Goal: Book appointment/travel/reservation

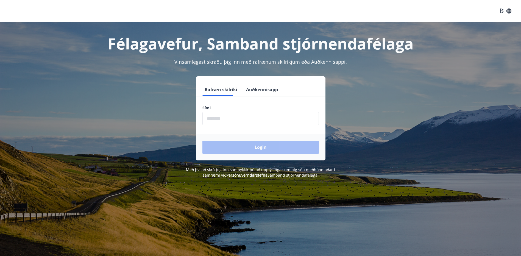
click at [235, 118] on input "phone" at bounding box center [260, 118] width 116 height 13
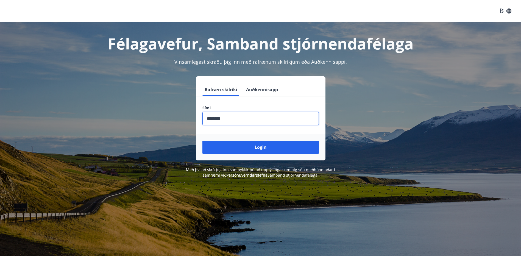
type input "********"
click at [202, 141] on button "Login" at bounding box center [260, 147] width 116 height 13
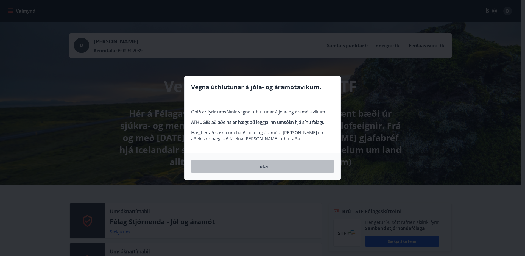
click at [245, 169] on button "Loka" at bounding box center [262, 166] width 143 height 14
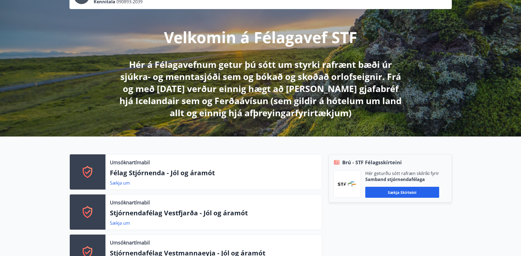
scroll to position [55, 0]
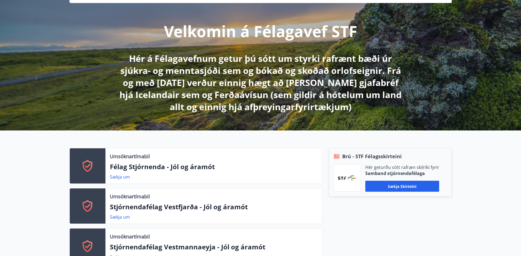
drag, startPoint x: 87, startPoint y: 159, endPoint x: 96, endPoint y: 161, distance: 9.3
click at [88, 159] on icon at bounding box center [87, 165] width 13 height 13
click at [123, 175] on link "Sækja um" at bounding box center [120, 177] width 20 height 6
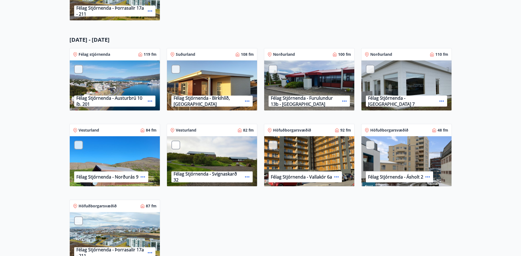
scroll to position [329, 0]
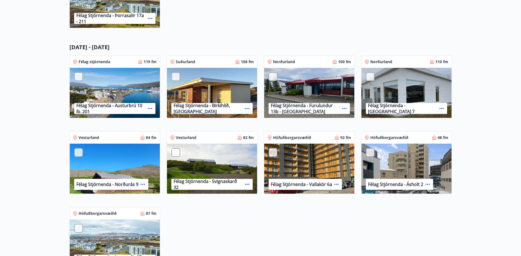
click at [105, 170] on div "Félag Stjórnenda - Norðurás 9" at bounding box center [115, 169] width 90 height 50
click at [118, 186] on p "Félag Stjórnenda - Norðurás 9" at bounding box center [107, 184] width 62 height 6
click at [85, 139] on p "Vesturland" at bounding box center [88, 137] width 21 height 5
click at [290, 214] on div "Félag stjórnenda 119 fm Félag Stjórnenda - Austurbrú 10 íb. 201 Suðurland 108 f…" at bounding box center [257, 162] width 389 height 227
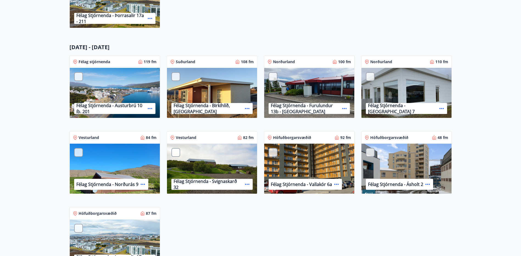
click at [228, 182] on p "Félag Stjórnenda - Svignaskarð 32" at bounding box center [207, 184] width 69 height 12
click at [413, 110] on p "Félag Stjórnenda - Hvassaland 7" at bounding box center [402, 108] width 69 height 12
click at [311, 206] on div "Félag stjórnenda 119 fm Félag Stjórnenda - Austurbrú 10 íb. 201 Suðurland 108 f…" at bounding box center [257, 162] width 389 height 227
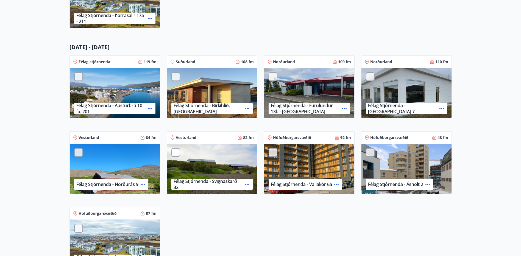
click at [203, 108] on p "Félag Stjórnenda - Birkihlíð, Brekkuheiði" at bounding box center [207, 108] width 69 height 12
click at [240, 225] on div "Félag stjórnenda 119 fm Félag Stjórnenda - Austurbrú 10 íb. 201 Suðurland 108 f…" at bounding box center [257, 162] width 389 height 227
click at [206, 181] on div "Félag Stjórnenda - Svignaskarð 32" at bounding box center [211, 184] width 81 height 11
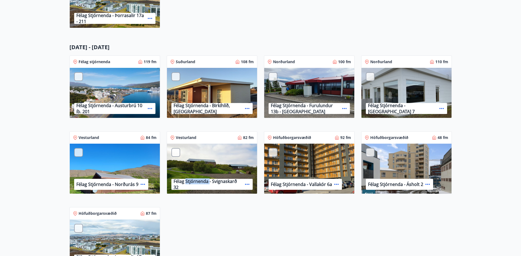
click at [206, 181] on div "Félag Stjórnenda - Svignaskarð 32" at bounding box center [211, 184] width 81 height 11
drag, startPoint x: 206, startPoint y: 181, endPoint x: 215, endPoint y: 210, distance: 30.6
click at [214, 210] on div "Félag stjórnenda 119 fm Félag Stjórnenda - Austurbrú 10 íb. 201 Suðurland 108 f…" at bounding box center [257, 162] width 389 height 227
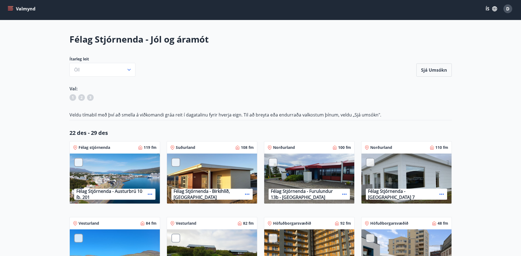
scroll to position [0, 0]
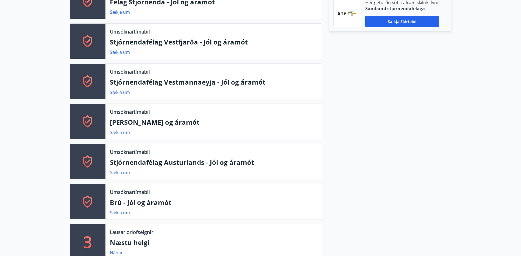
scroll to position [247, 0]
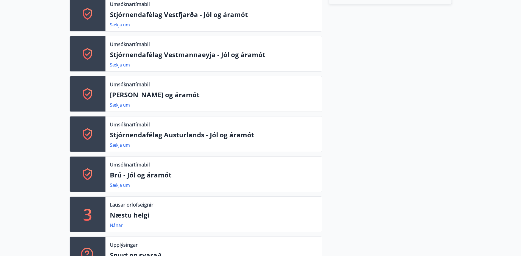
click at [130, 174] on p "Brú - Jól og áramót" at bounding box center [213, 174] width 207 height 9
click at [119, 184] on link "Sækja um" at bounding box center [120, 185] width 20 height 6
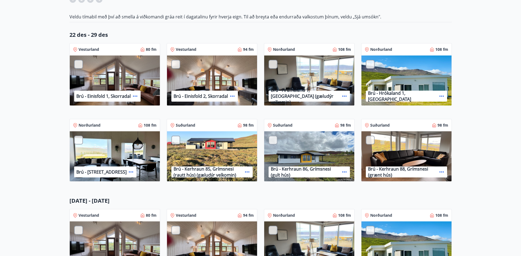
scroll to position [110, 0]
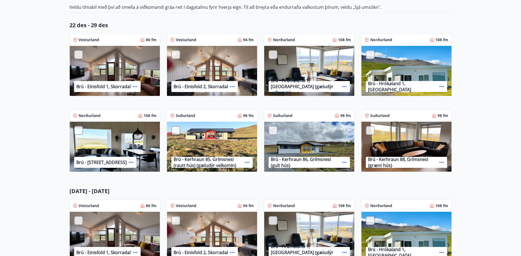
click at [308, 151] on div "Brú - Kerhraun 86, Grímsnesi (gult hús)" at bounding box center [309, 147] width 90 height 50
click at [273, 130] on div at bounding box center [272, 130] width 9 height 9
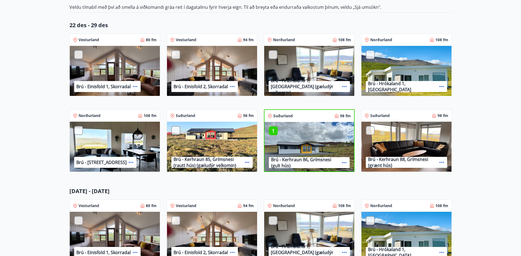
click at [366, 131] on div at bounding box center [370, 130] width 9 height 9
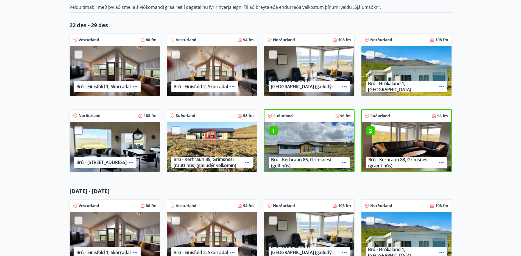
click at [176, 130] on div at bounding box center [175, 130] width 9 height 9
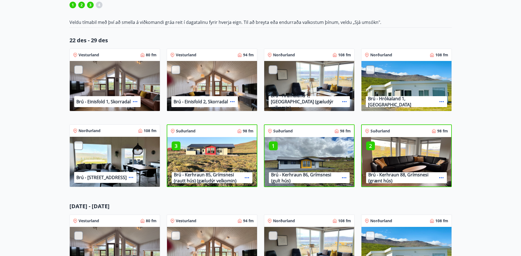
scroll to position [82, 0]
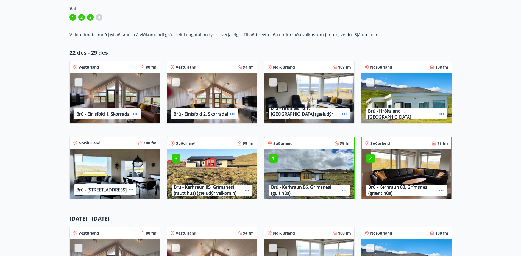
click at [366, 157] on p "2" at bounding box center [370, 158] width 9 height 7
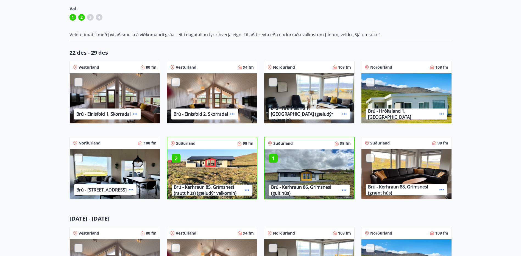
click at [274, 159] on p "1" at bounding box center [273, 158] width 9 height 7
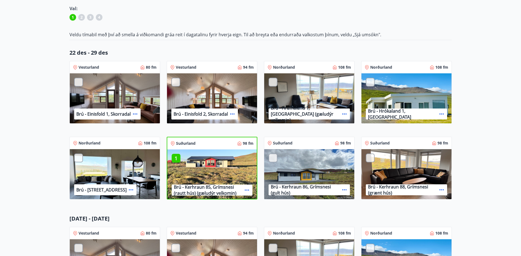
click at [177, 157] on p "1" at bounding box center [176, 158] width 9 height 7
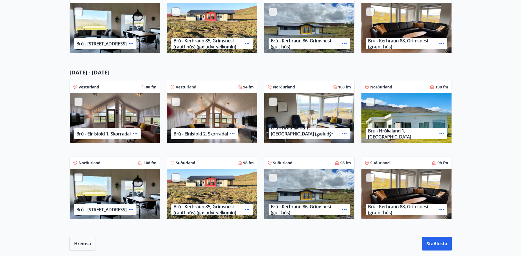
scroll to position [247, 0]
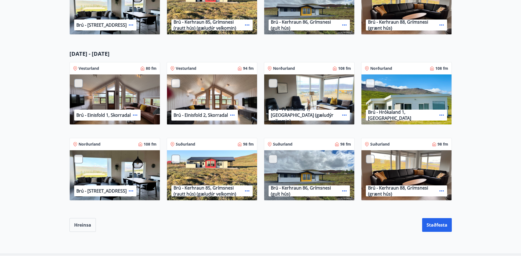
click at [370, 159] on div at bounding box center [370, 159] width 9 height 9
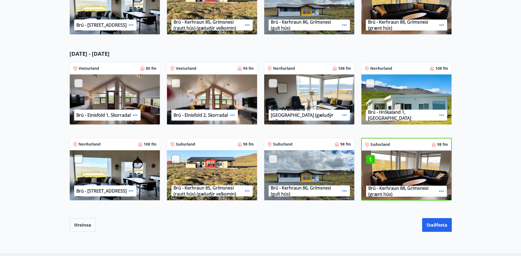
click at [274, 160] on div at bounding box center [272, 159] width 9 height 9
click at [170, 158] on div "Brú - Kerhraun 85, Grímsnesi (rautt hús) (gæludýr velkomin)" at bounding box center [212, 175] width 90 height 50
click at [173, 159] on div at bounding box center [175, 159] width 9 height 9
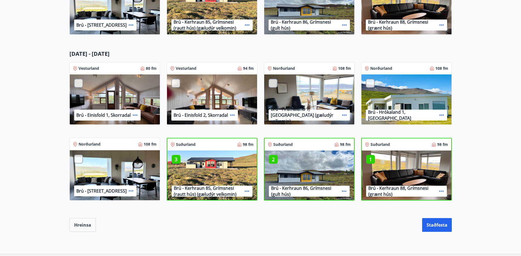
click at [77, 155] on div at bounding box center [78, 159] width 9 height 9
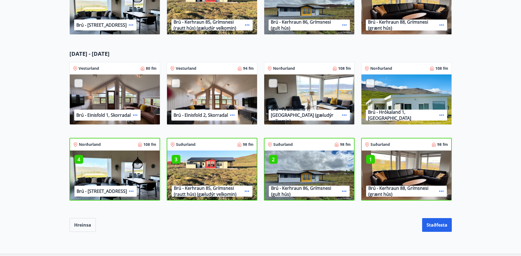
click at [82, 159] on p "4" at bounding box center [78, 159] width 9 height 7
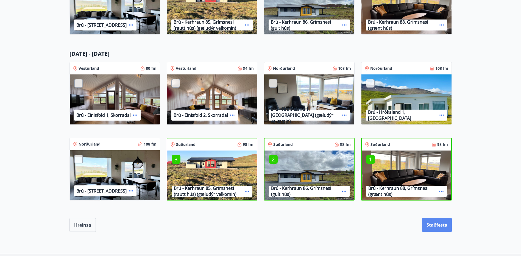
click at [434, 223] on button "Staðfesta" at bounding box center [437, 225] width 30 height 14
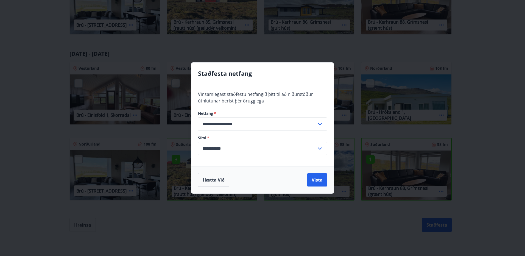
click at [211, 147] on input "**********" at bounding box center [257, 148] width 119 height 13
click at [315, 179] on button "Vista" at bounding box center [317, 179] width 20 height 13
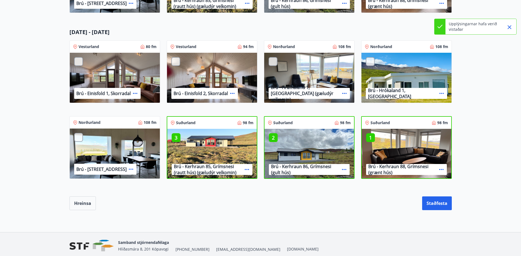
scroll to position [291, 0]
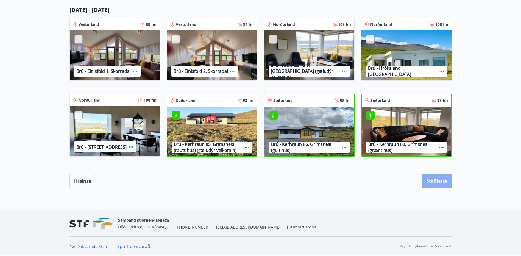
click at [430, 182] on button "Staðfesta" at bounding box center [437, 181] width 30 height 14
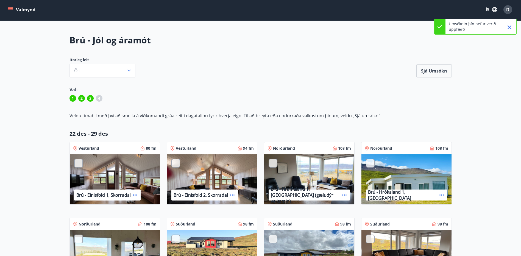
scroll to position [0, 0]
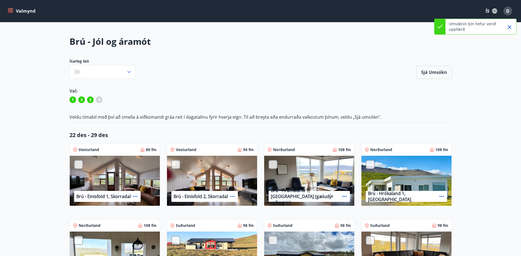
click at [26, 10] on button "Valmynd" at bounding box center [22, 11] width 31 height 10
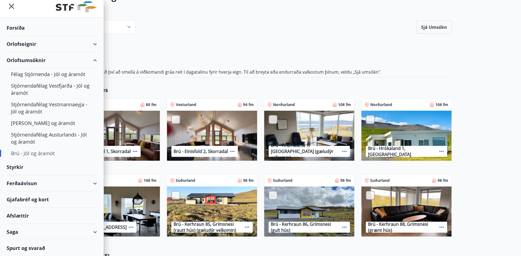
scroll to position [55, 0]
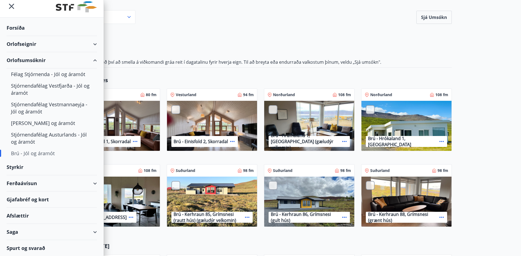
click at [19, 217] on div "Afslættir" at bounding box center [52, 215] width 90 height 16
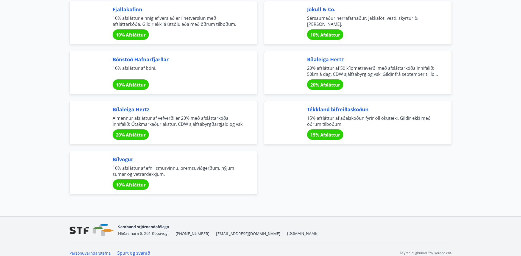
scroll to position [1825, 0]
